Goal: Information Seeking & Learning: Learn about a topic

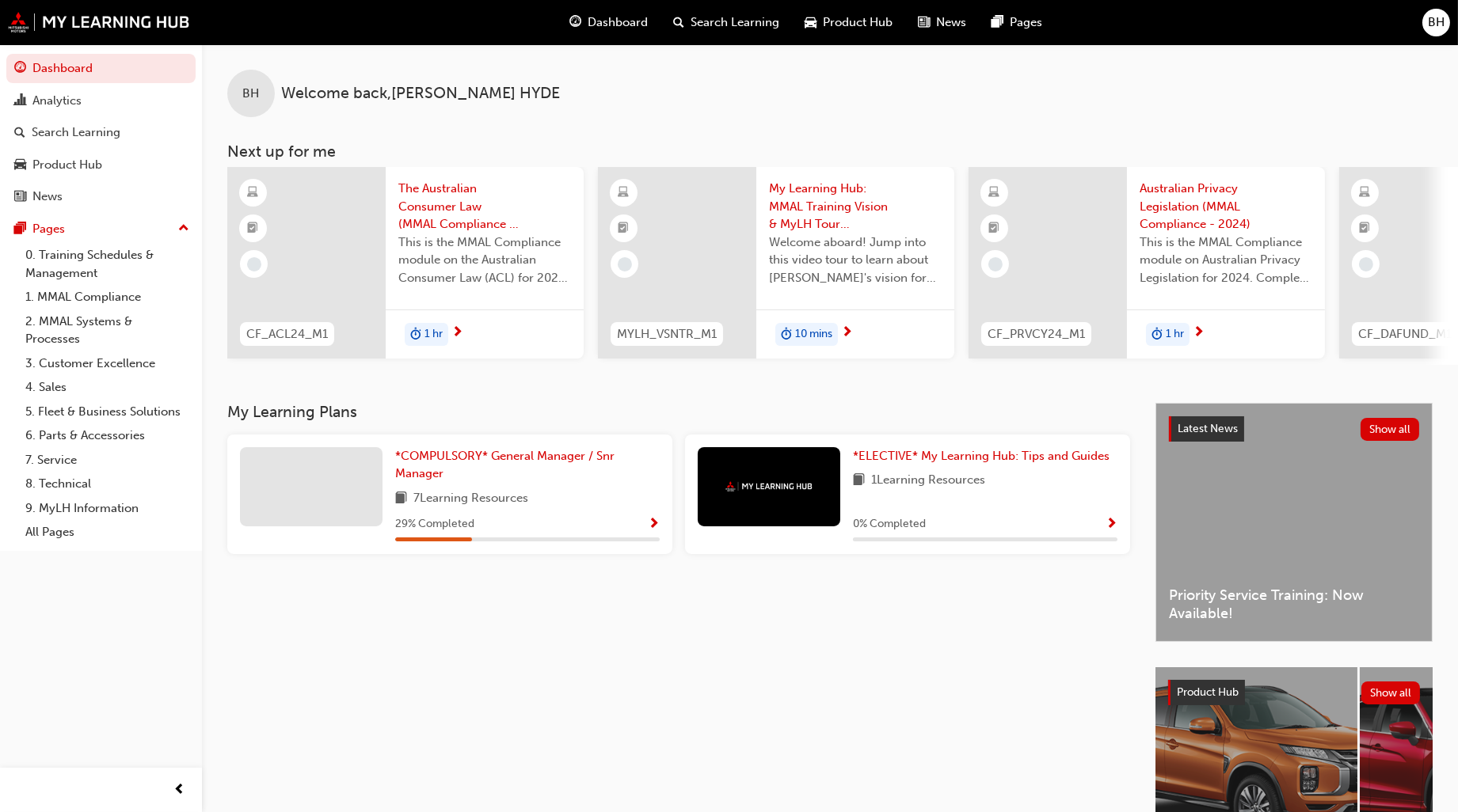
click at [829, 202] on span "My Learning Hub: MMAL Training Vision & MyLH Tour (Elective)" at bounding box center [855, 206] width 173 height 54
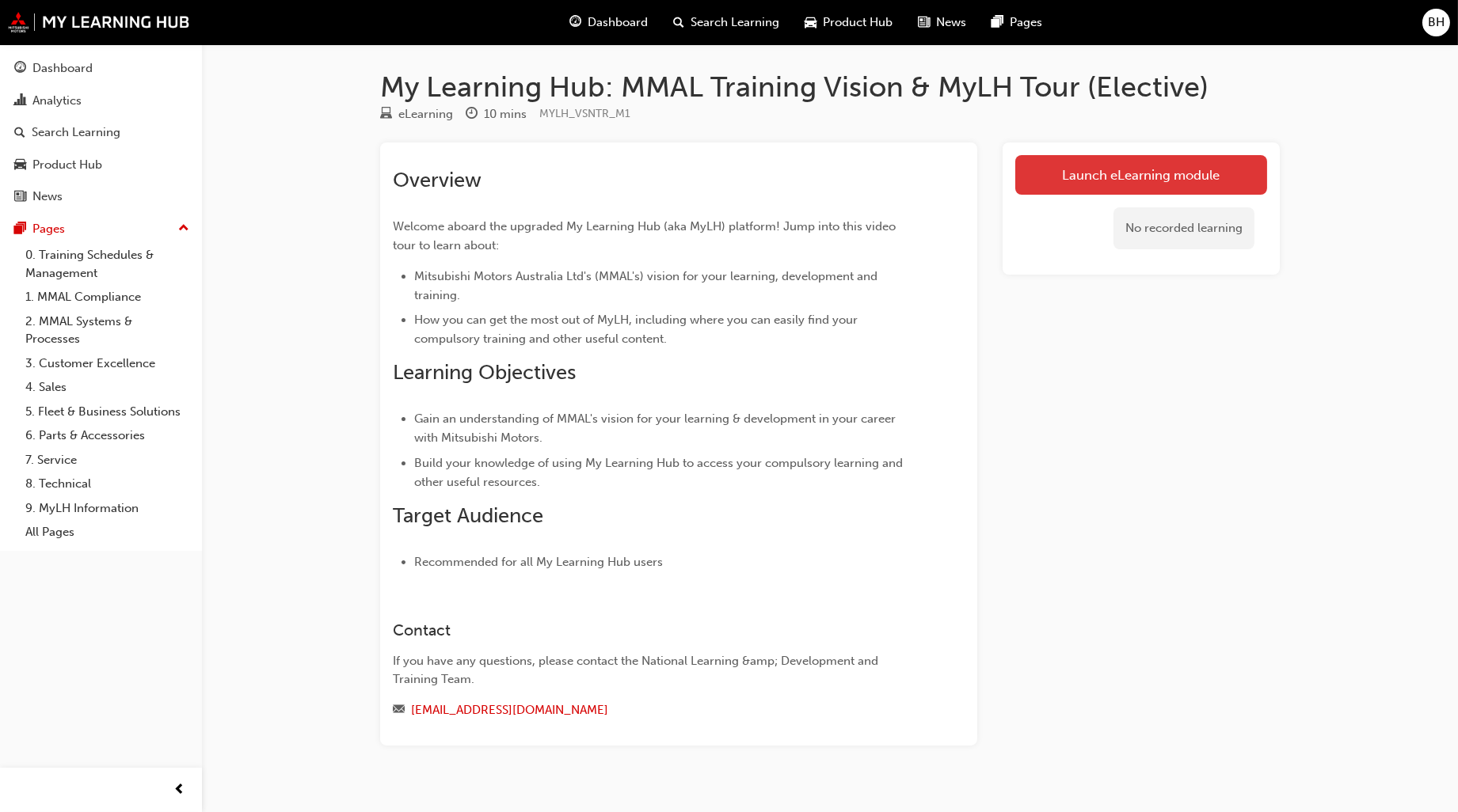
click at [1087, 167] on link "Launch eLearning module" at bounding box center [1142, 175] width 252 height 40
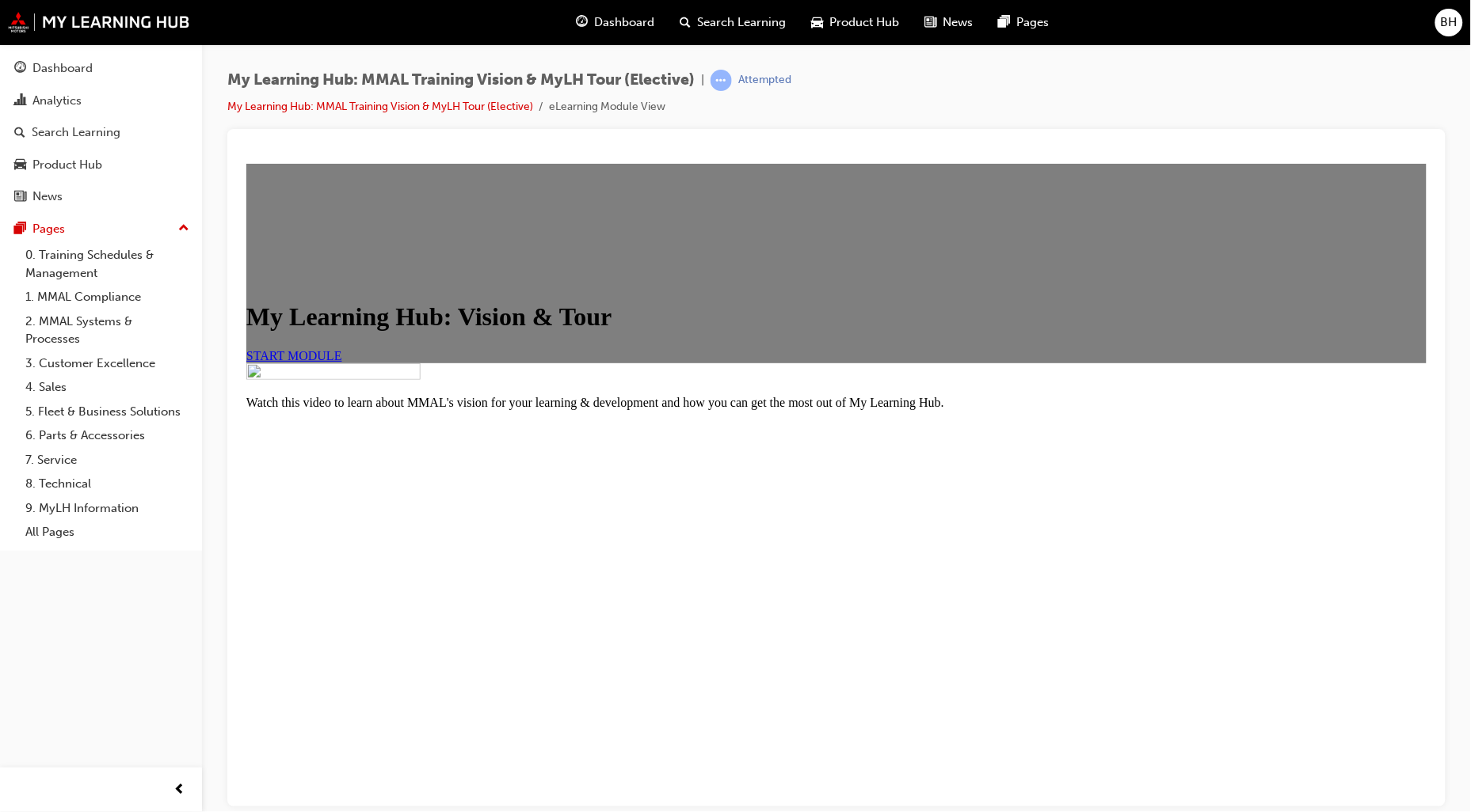
click at [341, 361] on span "START MODULE" at bounding box center [293, 355] width 96 height 14
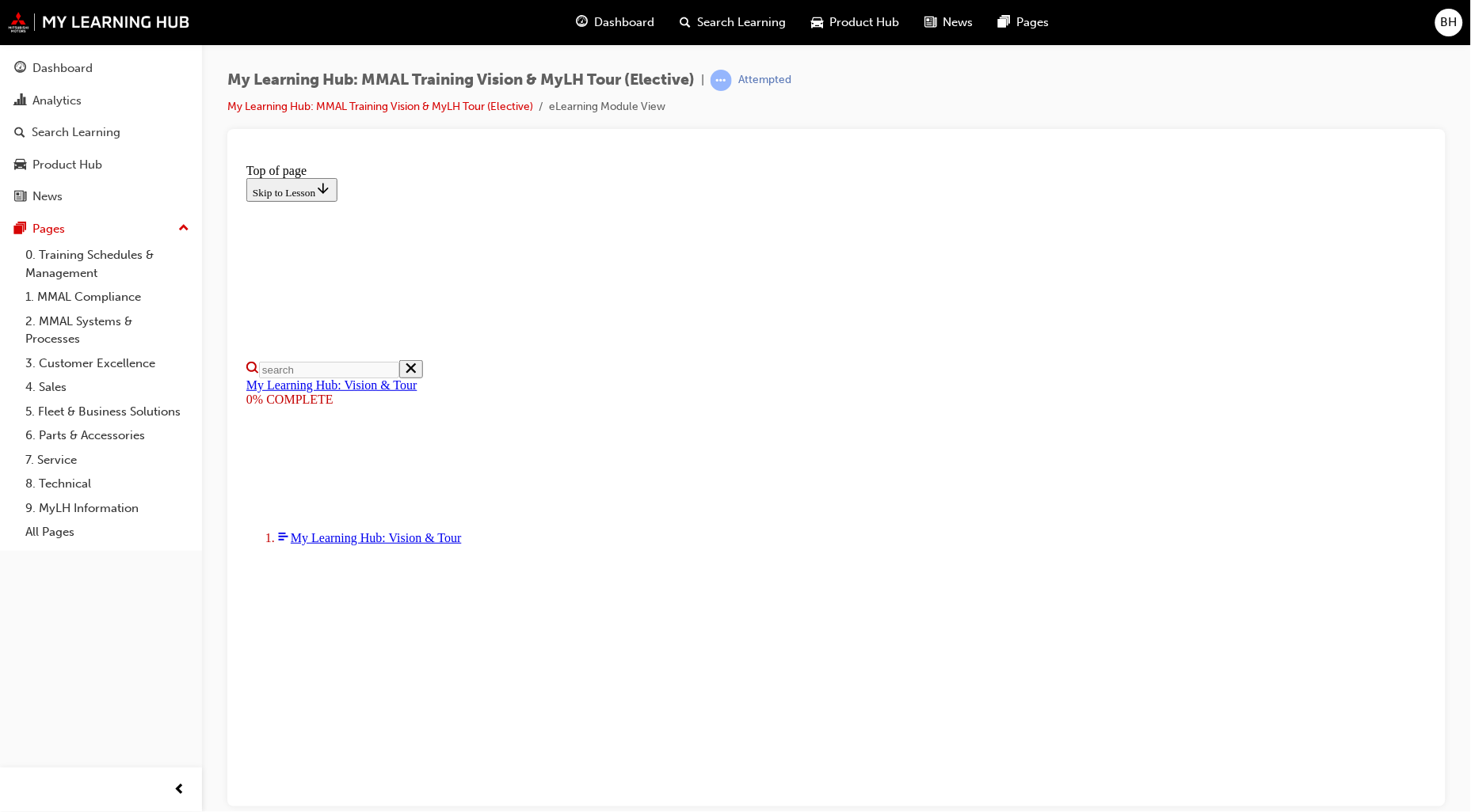
scroll to position [88, 0]
